Goal: Task Accomplishment & Management: Use online tool/utility

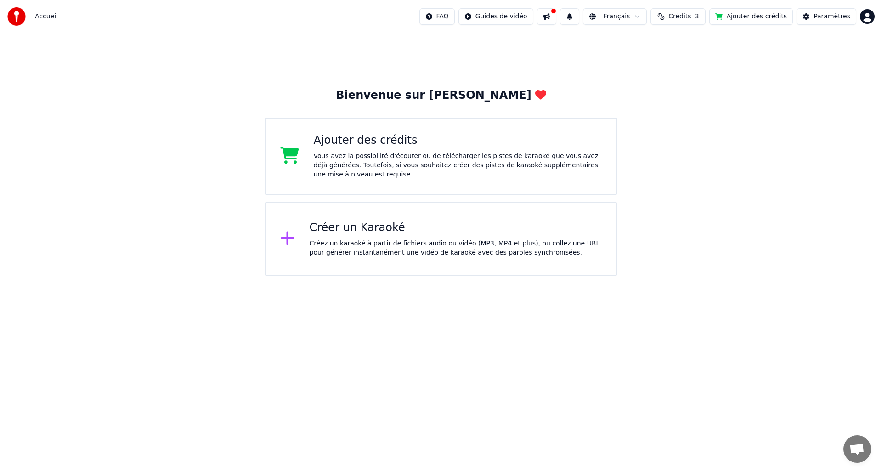
click at [351, 154] on div "Vous avez la possibilité d'écouter ou de télécharger les pistes de karaoké que …" at bounding box center [458, 166] width 288 height 28
click at [556, 12] on button at bounding box center [546, 16] width 19 height 17
click at [642, 13] on html "Accueil FAQ Guides de vidéo Français Crédits 3 Ajouter des crédits Paramètres B…" at bounding box center [441, 138] width 882 height 276
click at [522, 14] on html "Accueil FAQ Guides de vidéo Français Crédits 3 Ajouter des crédits Paramètres B…" at bounding box center [441, 138] width 882 height 276
click at [485, 12] on html "Accueil FAQ Guides de vidéo Français Crédits 3 Ajouter des crédits Paramètres B…" at bounding box center [441, 138] width 882 height 276
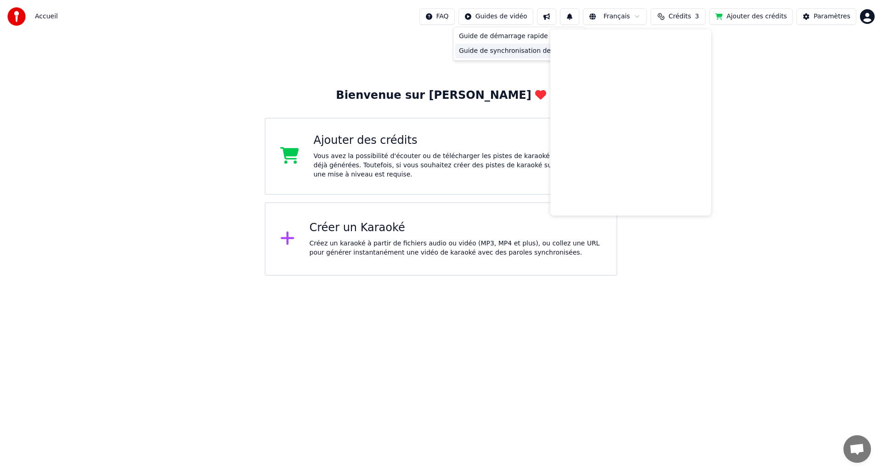
click at [494, 53] on div "Guide de synchronisation des paroles" at bounding box center [519, 51] width 128 height 15
click at [496, 17] on html "Accueil FAQ Guides de vidéo Français Crédits 3 Ajouter des crédits Paramètres B…" at bounding box center [441, 138] width 882 height 276
click at [494, 37] on div "Guide de démarrage rapide" at bounding box center [519, 36] width 128 height 15
click at [688, 14] on span "Crédits" at bounding box center [679, 16] width 23 height 9
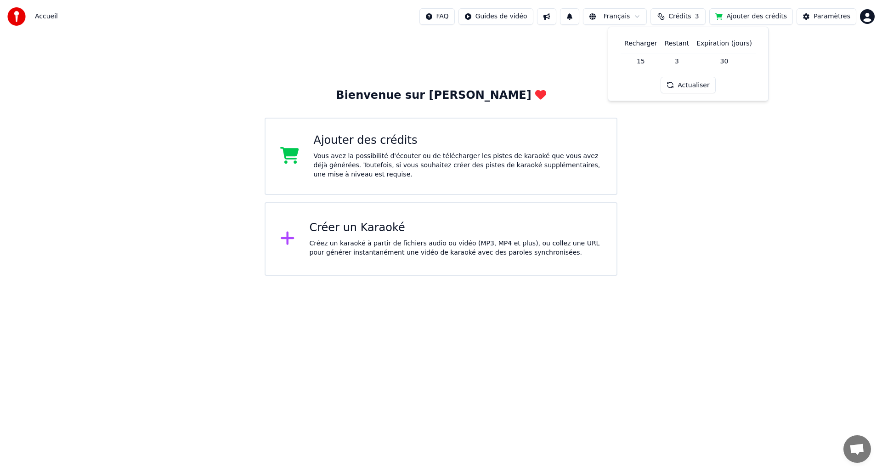
click at [645, 64] on td "15" at bounding box center [641, 61] width 40 height 17
click at [681, 85] on button "Actualiser" at bounding box center [688, 85] width 55 height 17
click at [819, 15] on div "Paramètres" at bounding box center [832, 16] width 37 height 9
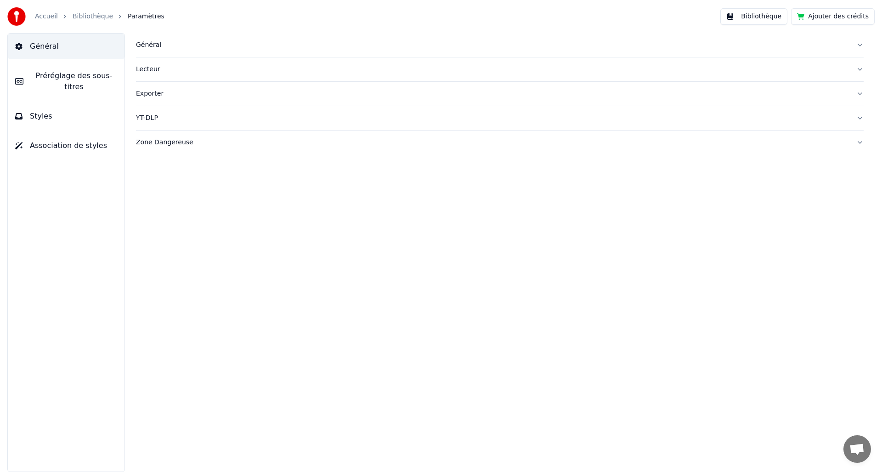
click at [154, 42] on div "Général" at bounding box center [492, 44] width 713 height 9
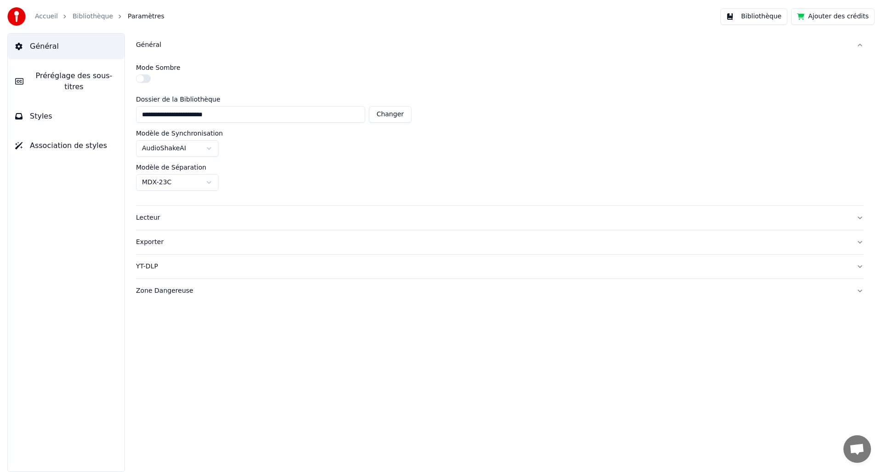
click at [158, 218] on div "Lecteur" at bounding box center [492, 217] width 713 height 9
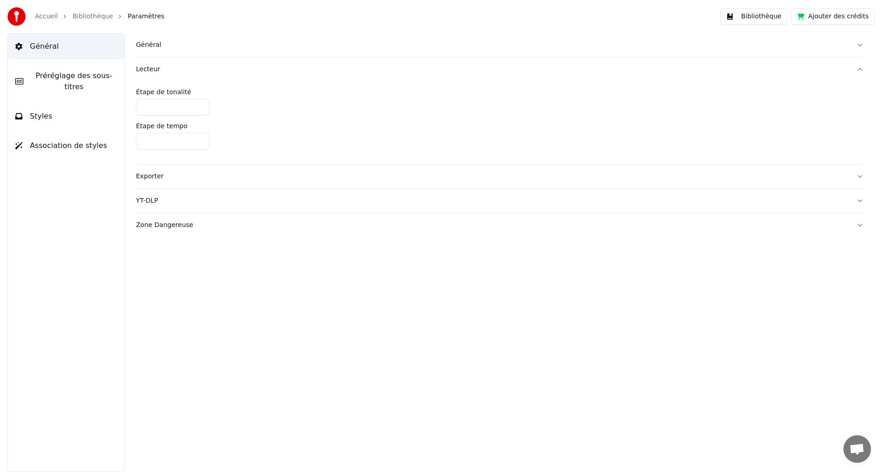
click at [46, 48] on span "Général" at bounding box center [44, 46] width 29 height 11
click at [49, 66] on button "Préréglage des sous-titres" at bounding box center [66, 81] width 117 height 37
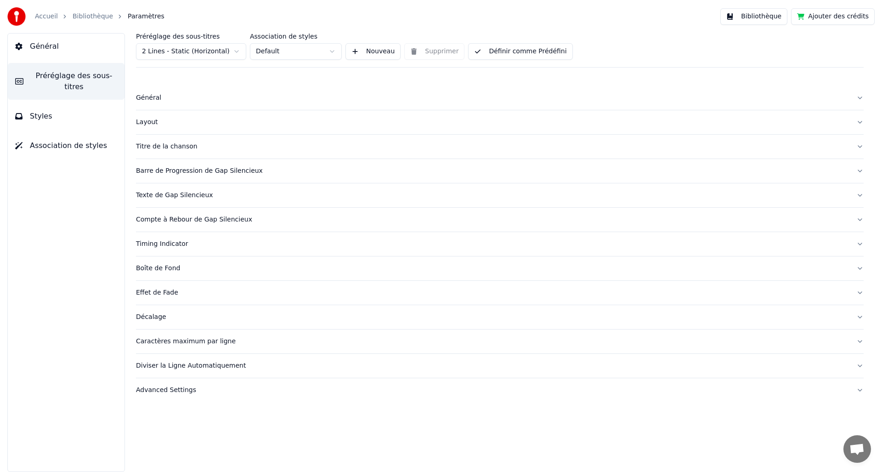
click at [769, 14] on button "Bibliothèque" at bounding box center [753, 16] width 67 height 17
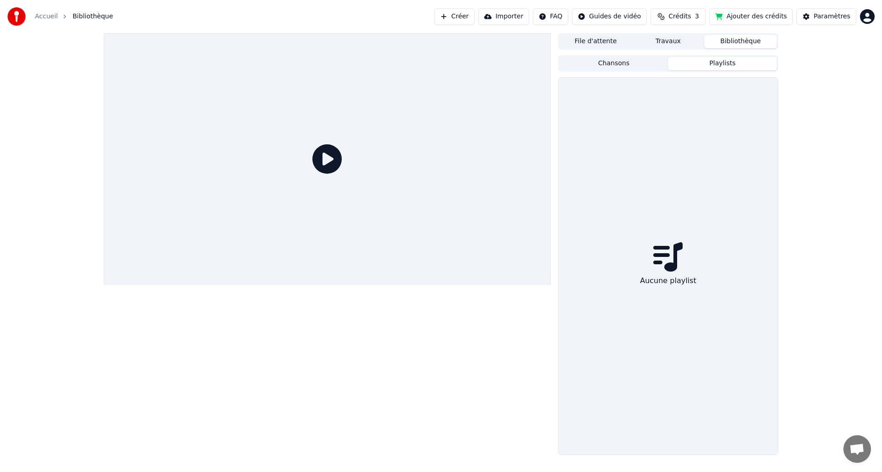
click at [733, 61] on button "Playlists" at bounding box center [722, 63] width 109 height 13
click at [731, 41] on button "Bibliothèque" at bounding box center [740, 41] width 73 height 13
click at [666, 42] on button "Travaux" at bounding box center [668, 41] width 73 height 13
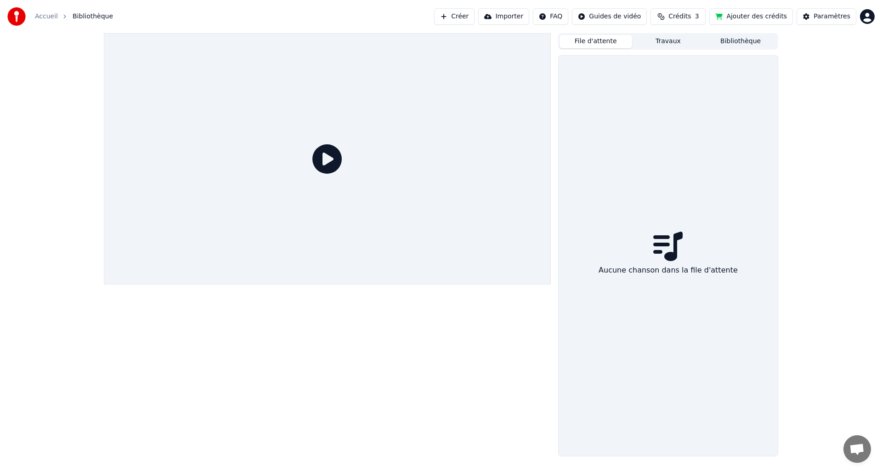
click at [586, 43] on button "File d'attente" at bounding box center [595, 41] width 73 height 13
click at [655, 40] on button "Travaux" at bounding box center [668, 41] width 73 height 13
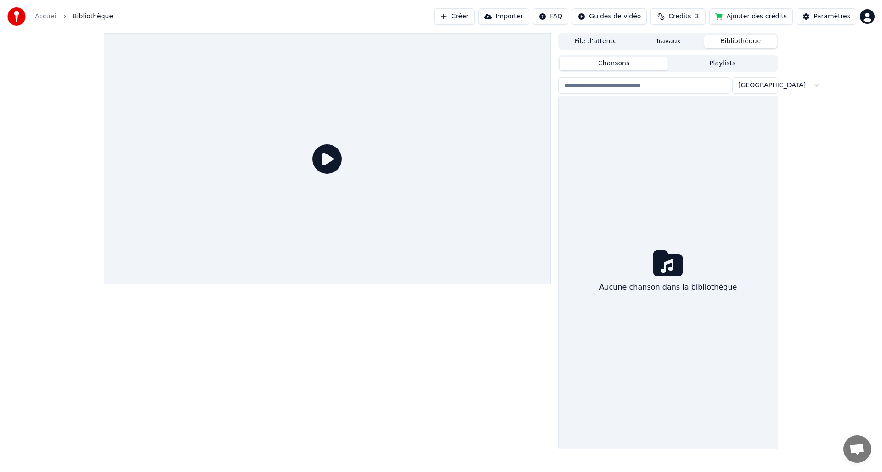
click at [744, 36] on button "Bibliothèque" at bounding box center [740, 41] width 73 height 13
click at [838, 14] on div "Paramètres" at bounding box center [832, 16] width 37 height 9
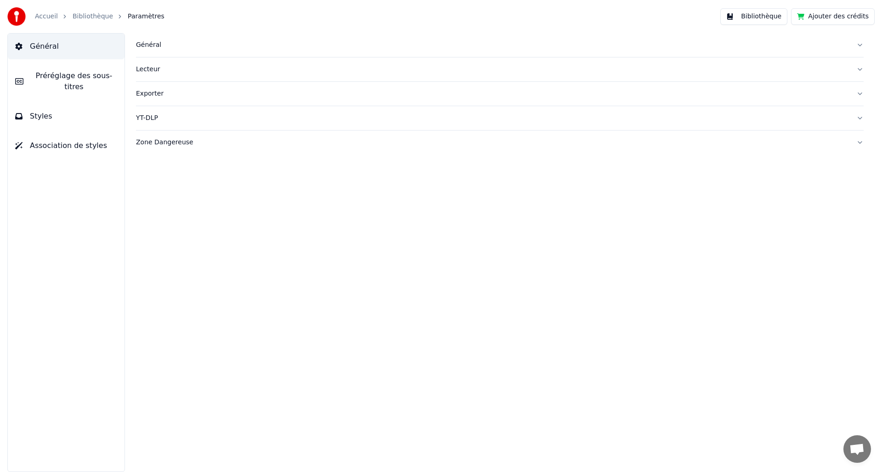
click at [180, 95] on div "Exporter" at bounding box center [492, 93] width 713 height 9
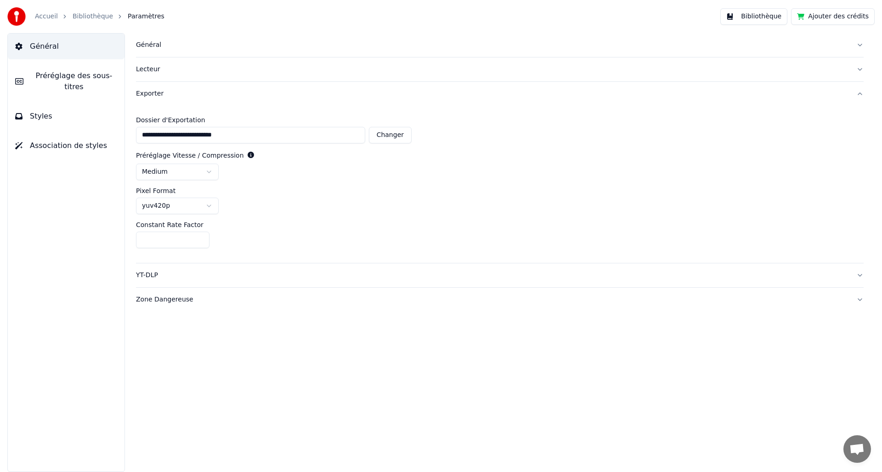
click at [166, 240] on input "**" at bounding box center [172, 240] width 73 height 17
click at [202, 240] on input "**" at bounding box center [172, 240] width 73 height 17
type input "**"
click at [202, 240] on input "**" at bounding box center [172, 240] width 73 height 17
click at [31, 111] on span "Styles" at bounding box center [41, 116] width 23 height 11
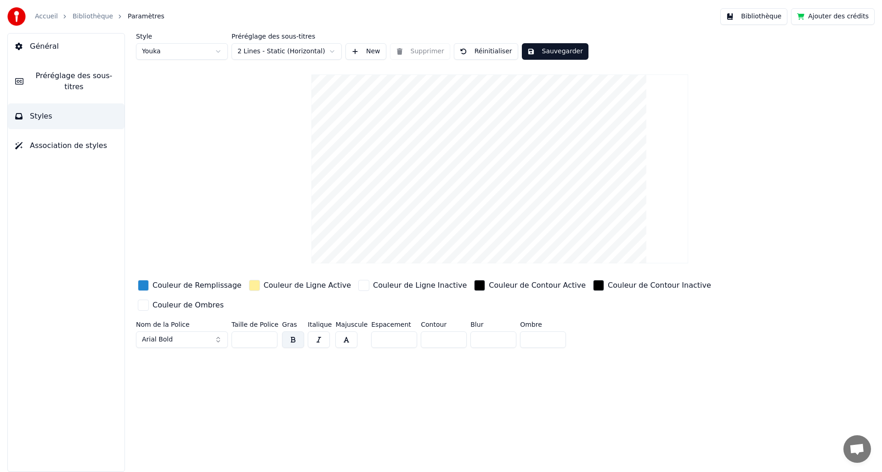
click at [43, 140] on span "Association de styles" at bounding box center [68, 145] width 77 height 11
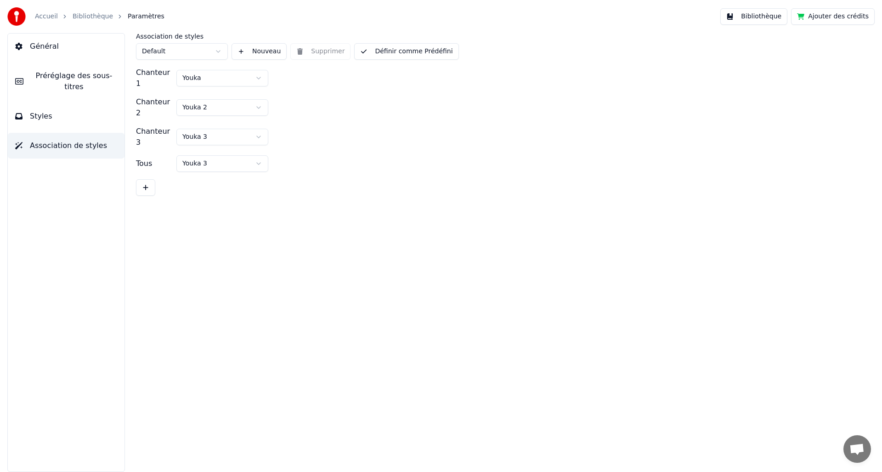
click at [261, 50] on button "Nouveau" at bounding box center [259, 51] width 55 height 17
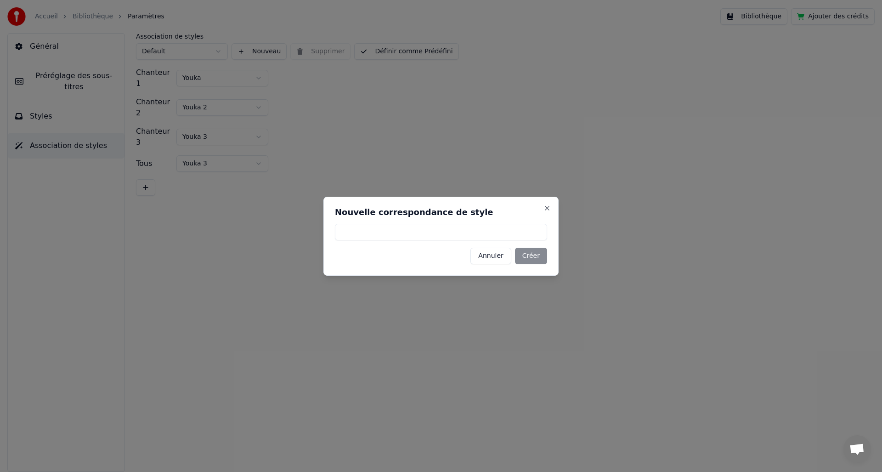
click at [497, 256] on button "Annuler" at bounding box center [490, 256] width 40 height 17
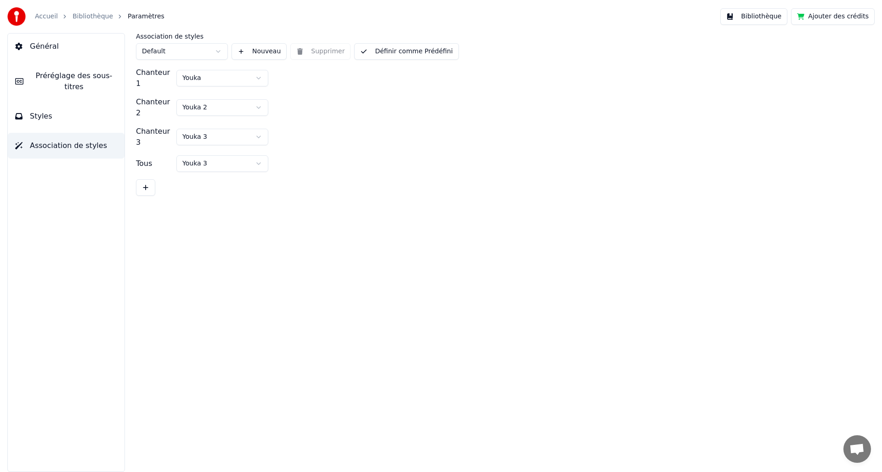
click at [384, 53] on button "Définir comme Prédéfini" at bounding box center [406, 51] width 104 height 17
click at [382, 51] on button "Terminé" at bounding box center [380, 51] width 52 height 17
click at [358, 54] on button "Définir comme Prédéfini" at bounding box center [406, 51] width 104 height 17
click at [746, 21] on button "Bibliothèque" at bounding box center [753, 16] width 67 height 17
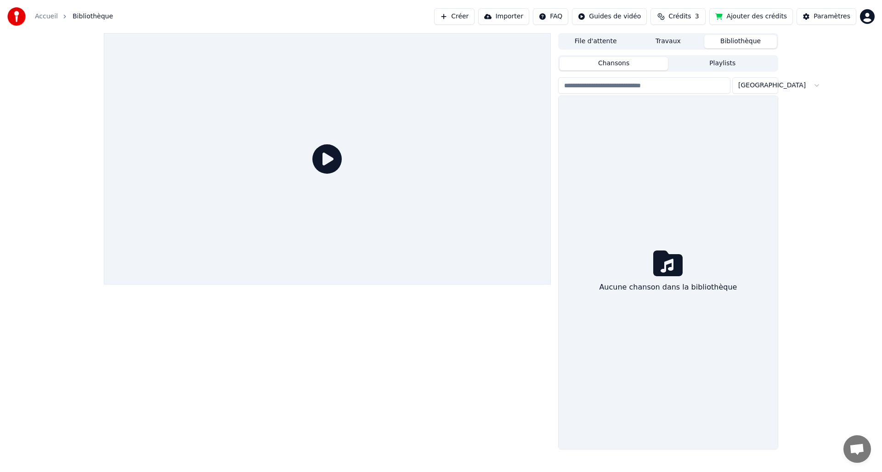
click at [45, 16] on link "Accueil" at bounding box center [46, 16] width 23 height 9
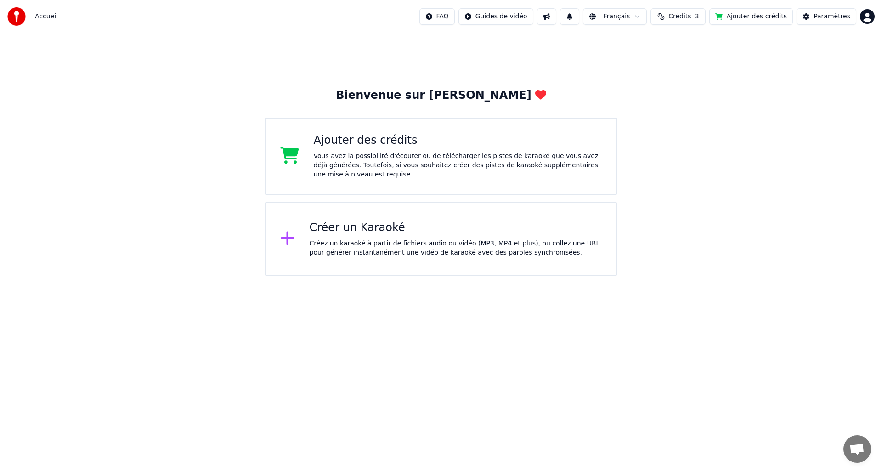
click at [322, 235] on div "Créer un Karaoké Créez un karaoké à partir de fichiers audio ou vidéo (MP3, MP4…" at bounding box center [456, 238] width 293 height 37
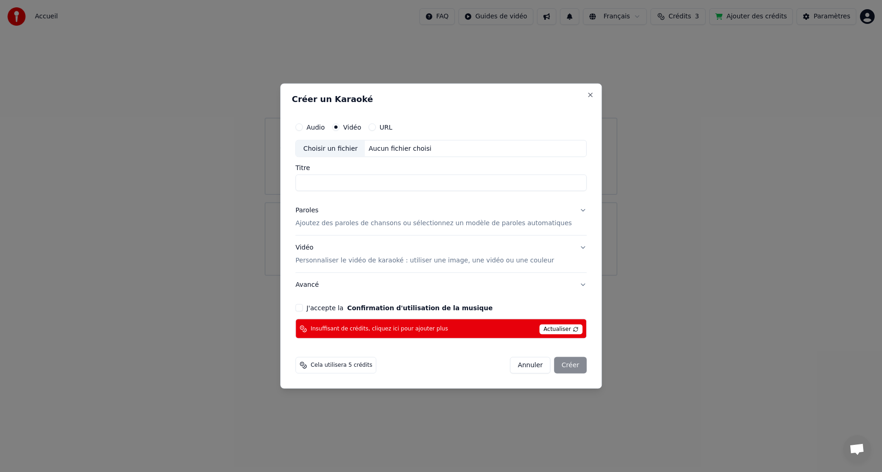
click at [360, 146] on div "Choisir un fichier" at bounding box center [330, 148] width 69 height 17
type input "**********"
click at [339, 221] on p "Ajoutez des paroles de chansons ou sélectionnez un modèle de paroles automatiqu…" at bounding box center [433, 223] width 277 height 9
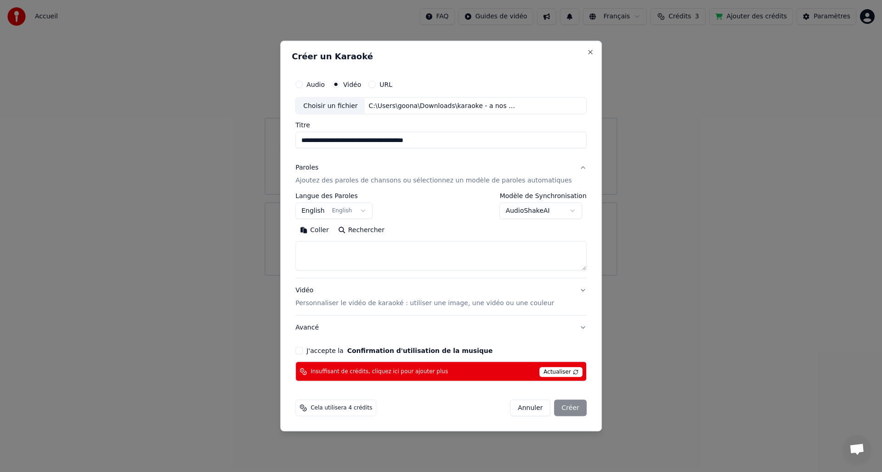
click at [343, 210] on body "**********" at bounding box center [441, 138] width 882 height 276
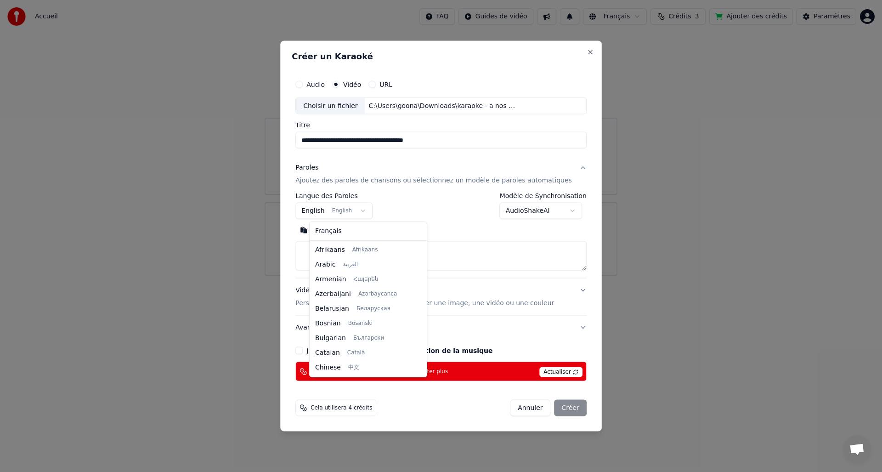
scroll to position [73, 0]
select select "**"
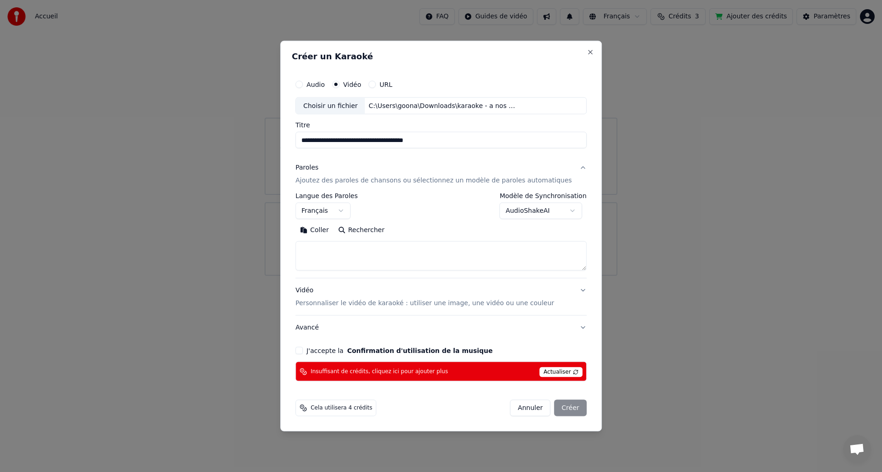
click at [324, 245] on textarea at bounding box center [440, 255] width 291 height 29
click at [331, 233] on button "Coller" at bounding box center [314, 230] width 38 height 15
click at [325, 302] on p "Personnaliser le vidéo de karaoké : utiliser une image, une vidéo ou une couleur" at bounding box center [424, 303] width 259 height 9
type textarea "**********"
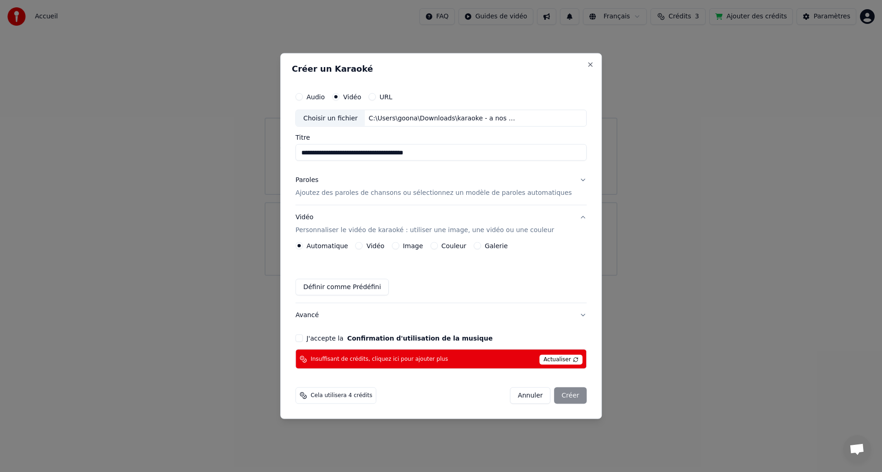
click at [384, 248] on label "Vidéo" at bounding box center [376, 246] width 18 height 6
click at [363, 248] on button "Vidéo" at bounding box center [359, 245] width 7 height 7
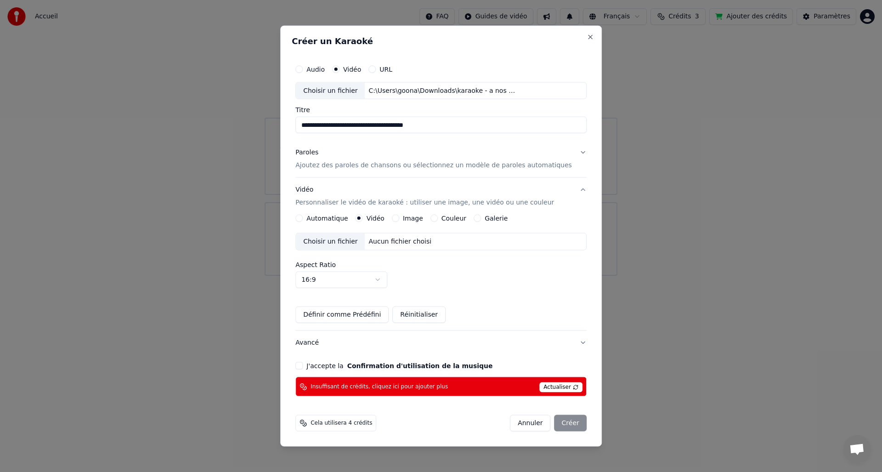
click at [360, 243] on div "Choisir un fichier" at bounding box center [330, 241] width 69 height 17
click at [362, 311] on button "Définir comme Prédéfini" at bounding box center [341, 314] width 93 height 17
click at [429, 314] on button "Réinitialiser" at bounding box center [418, 314] width 53 height 17
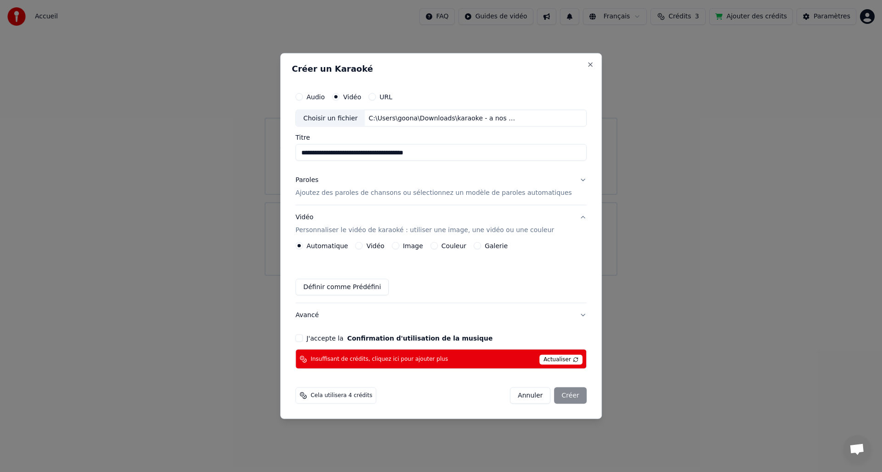
click at [382, 245] on label "Vidéo" at bounding box center [376, 246] width 18 height 6
click at [363, 245] on button "Vidéo" at bounding box center [359, 245] width 7 height 7
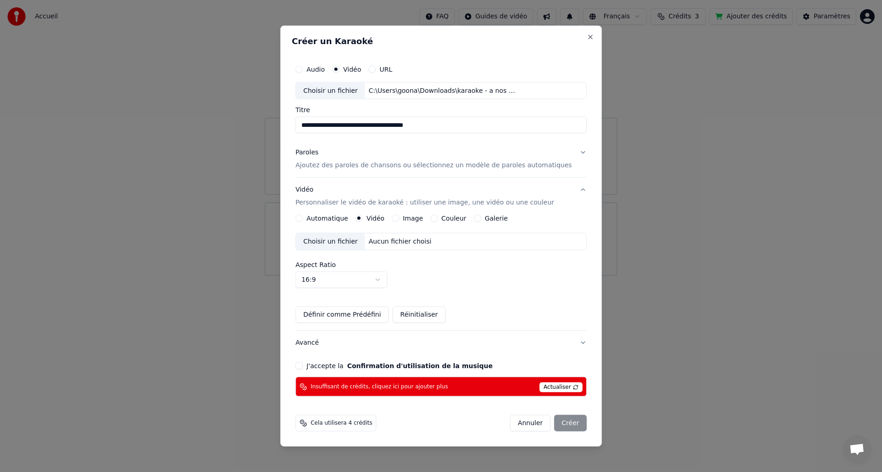
click at [362, 344] on button "Avancé" at bounding box center [440, 343] width 291 height 24
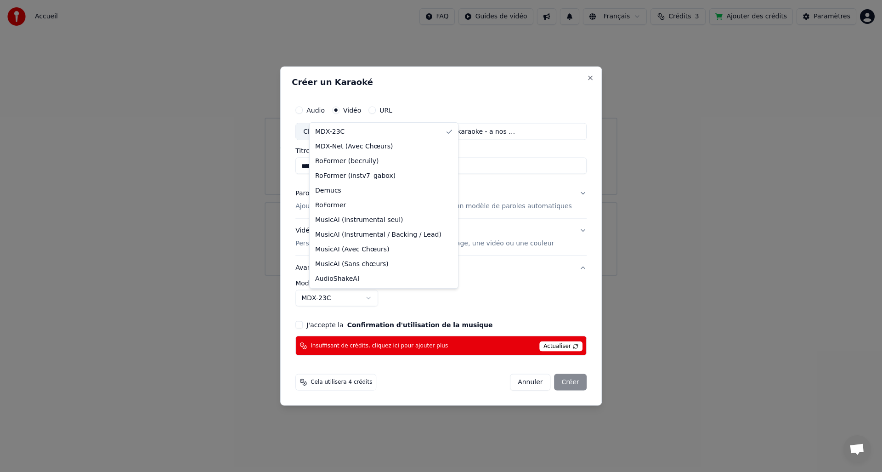
click at [384, 276] on body "**********" at bounding box center [441, 138] width 882 height 276
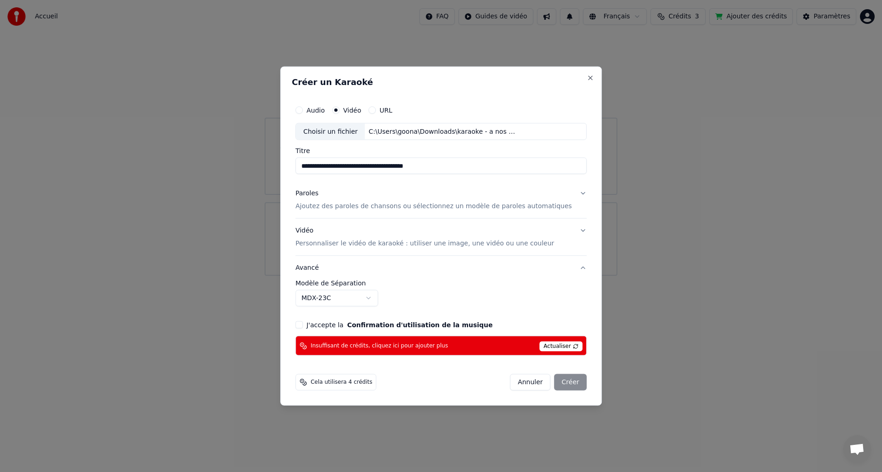
click at [384, 276] on body "**********" at bounding box center [441, 138] width 882 height 276
click at [303, 323] on button "J'accepte la Confirmation d'utilisation de la musique" at bounding box center [298, 324] width 7 height 7
click at [323, 349] on div "Insuffisant de crédits, cliquez ici pour ajouter plus" at bounding box center [373, 345] width 148 height 7
click at [368, 379] on span "Cela utilisera 4 crédits" at bounding box center [342, 382] width 62 height 7
click at [562, 380] on div "Annuler Créer" at bounding box center [548, 382] width 77 height 17
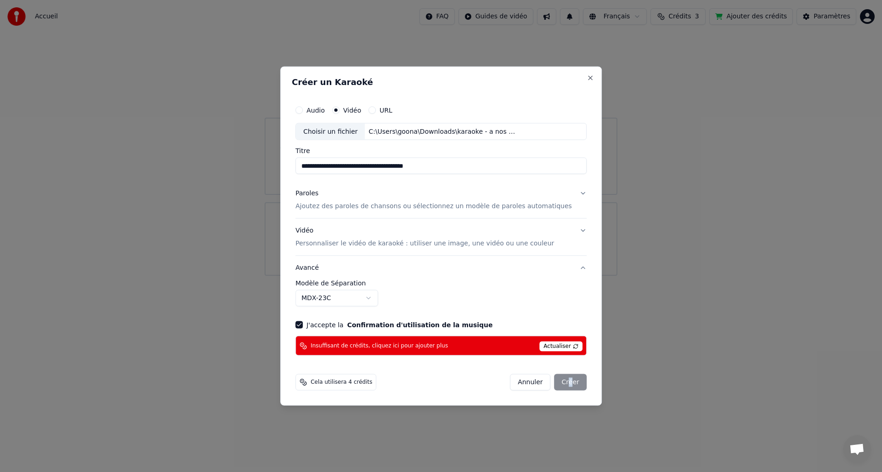
click at [558, 377] on div "Annuler Créer" at bounding box center [548, 382] width 77 height 17
click at [552, 377] on div "Annuler Créer" at bounding box center [548, 382] width 77 height 17
click at [534, 386] on button "Annuler" at bounding box center [530, 382] width 40 height 17
